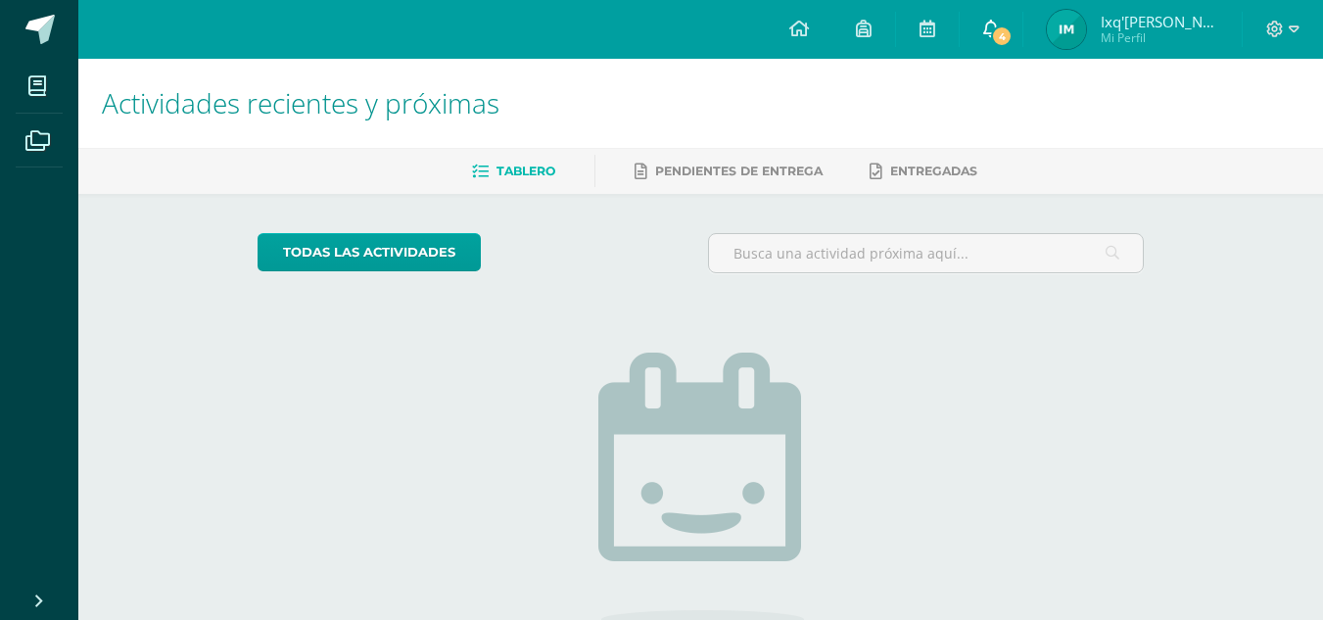
click at [1013, 30] on link "4" at bounding box center [991, 29] width 63 height 59
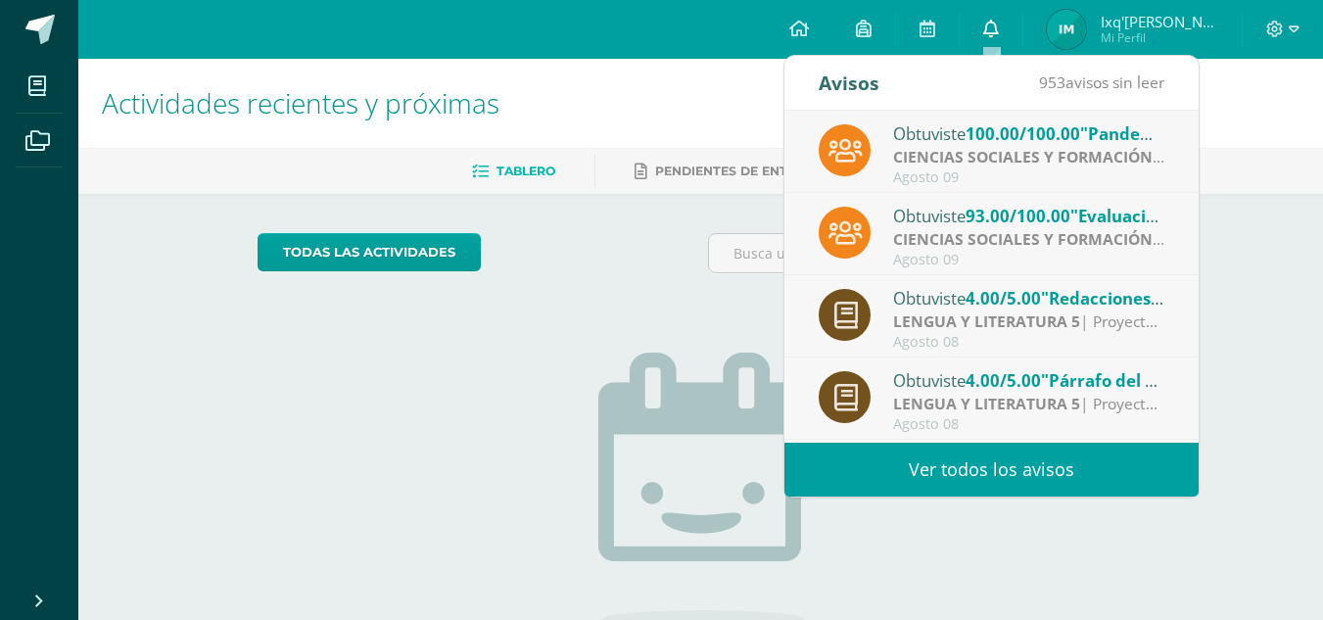
click at [998, 29] on icon at bounding box center [991, 29] width 16 height 18
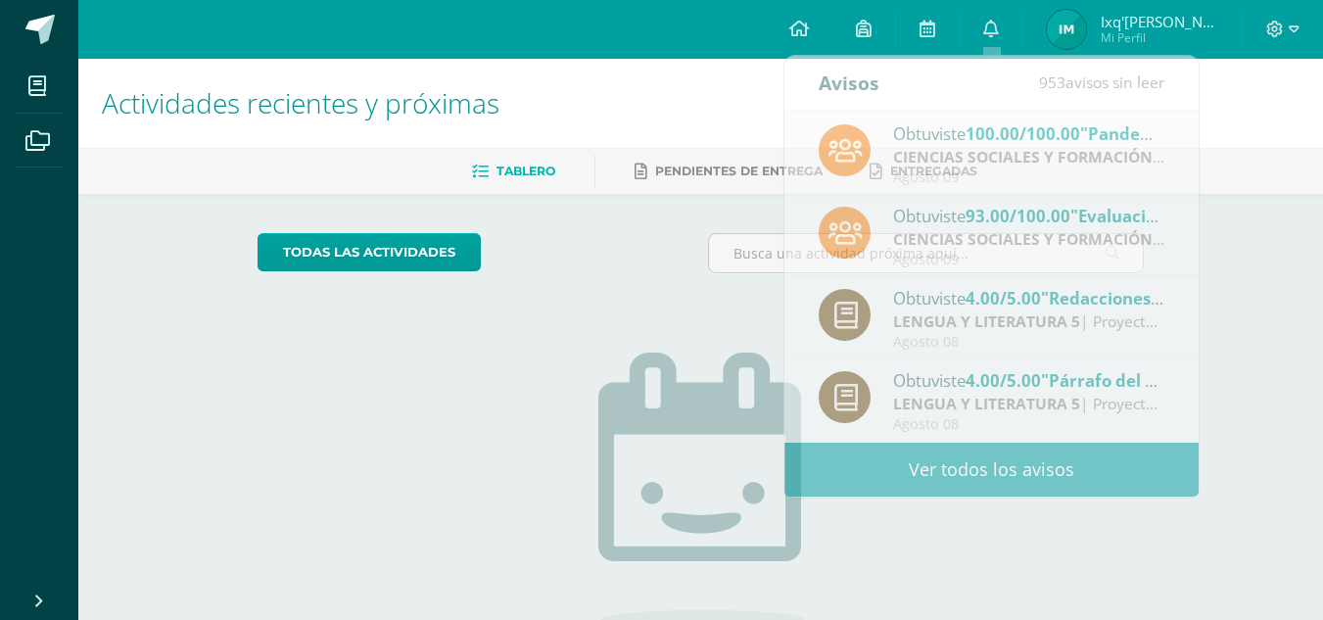
click at [1067, 28] on img at bounding box center [1066, 29] width 39 height 39
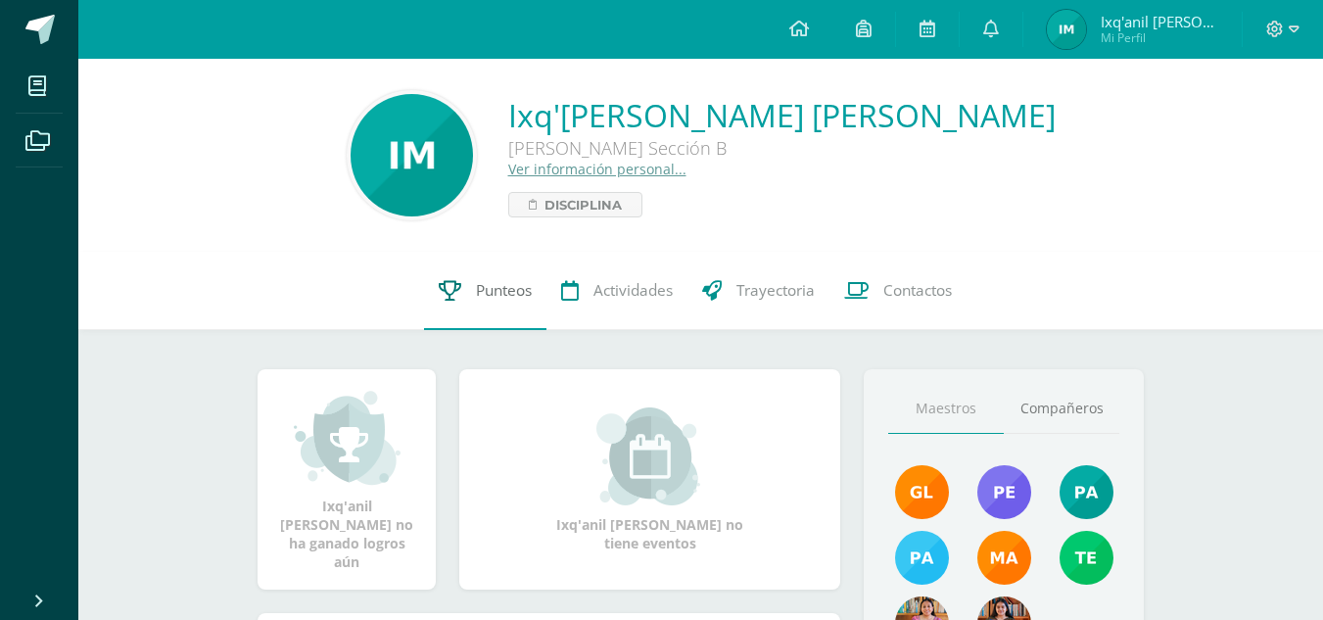
click at [508, 313] on link "Punteos" at bounding box center [485, 291] width 122 height 78
